Goal: Find specific page/section: Find specific page/section

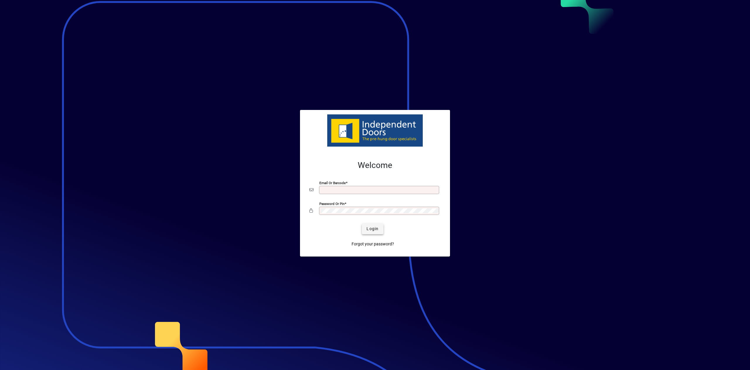
type input "**********"
click at [371, 225] on span "submit" at bounding box center [372, 229] width 21 height 14
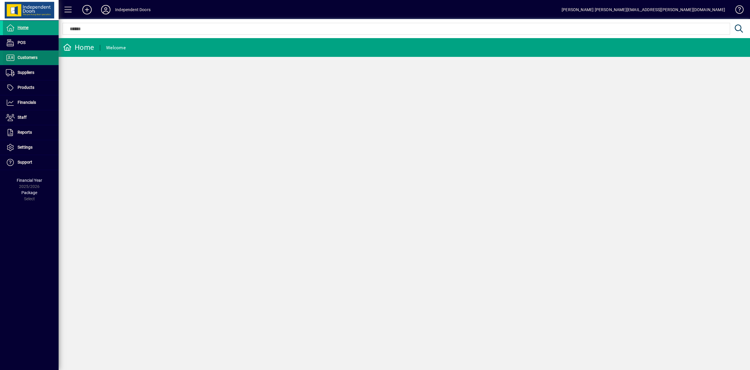
drag, startPoint x: 22, startPoint y: 58, endPoint x: 54, endPoint y: 58, distance: 31.9
click at [22, 58] on span "Customers" at bounding box center [28, 57] width 20 height 5
